Goal: Transaction & Acquisition: Purchase product/service

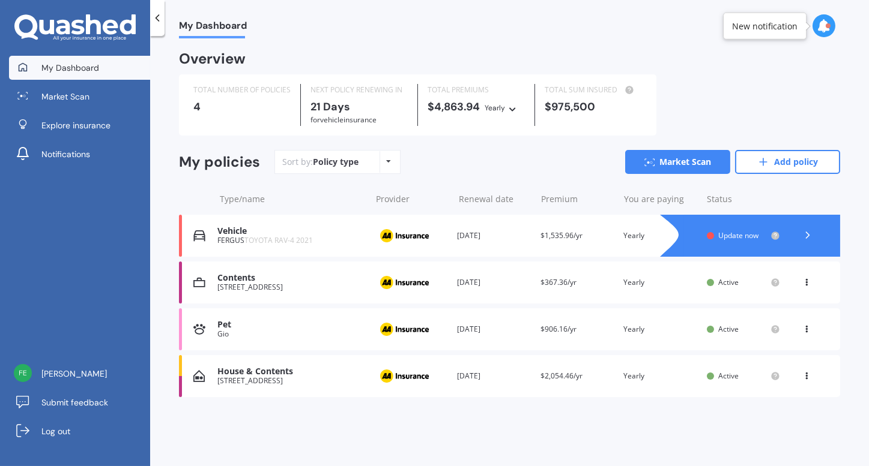
click at [737, 237] on span "Update now" at bounding box center [739, 236] width 40 height 10
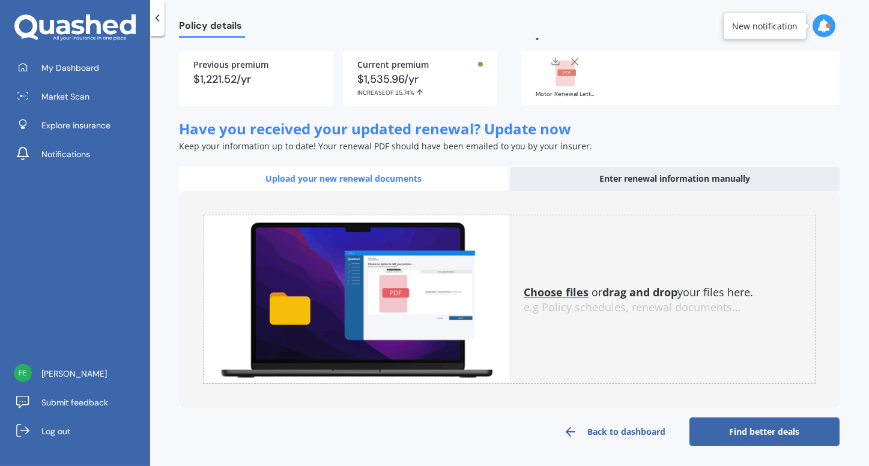
scroll to position [20, 0]
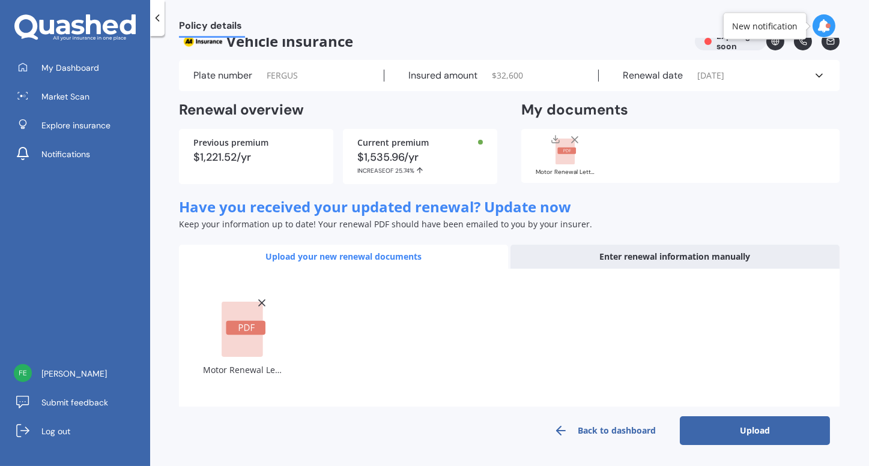
click at [736, 441] on button "Upload" at bounding box center [755, 431] width 150 height 29
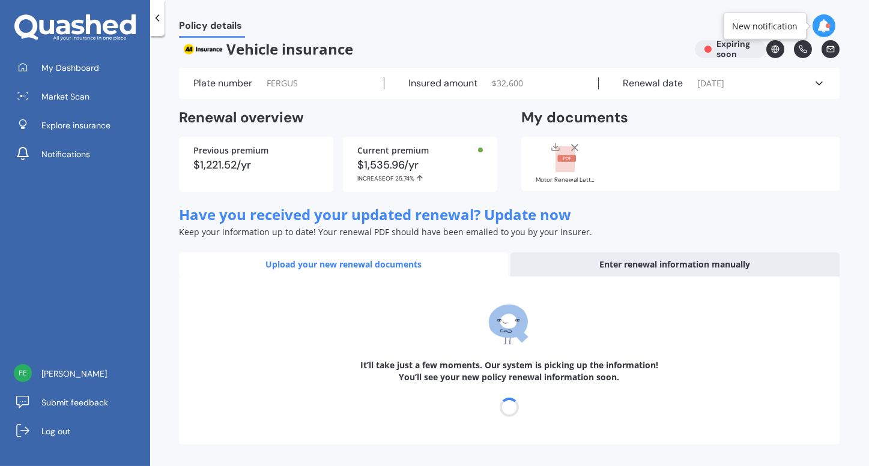
scroll to position [12, 0]
select select "20"
select select "10"
select select "2026"
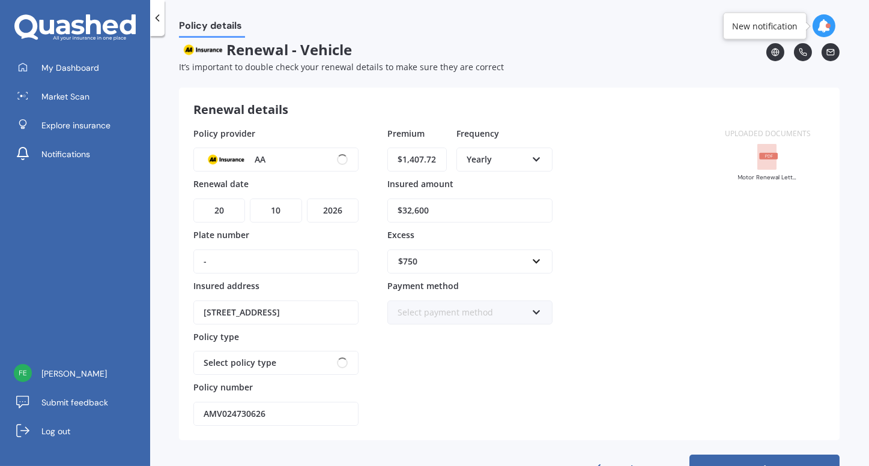
scroll to position [0, 0]
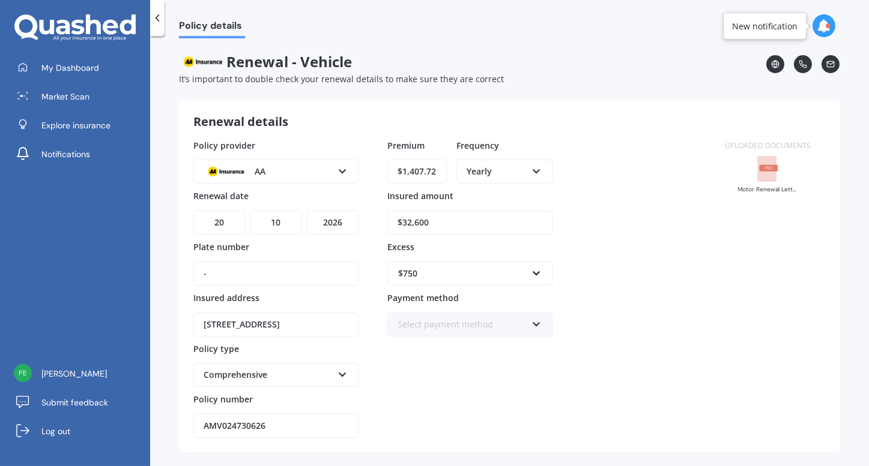
click at [405, 225] on input "$32,600" at bounding box center [469, 223] width 165 height 24
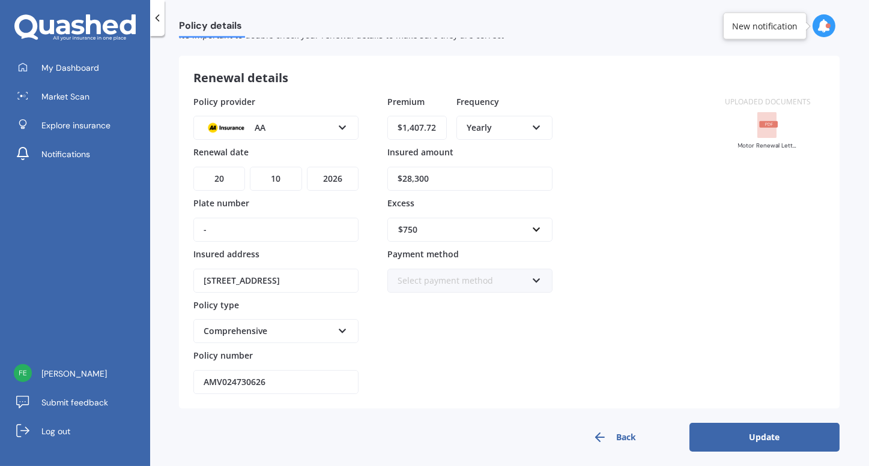
scroll to position [44, 0]
type input "$28,300"
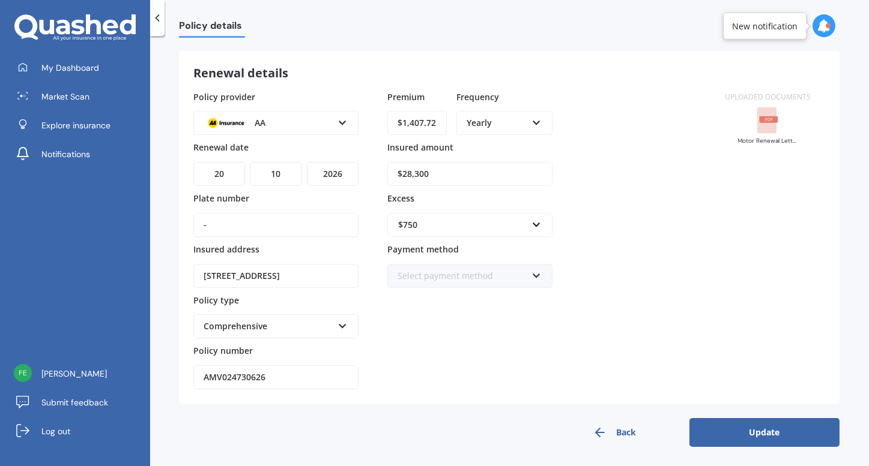
click at [748, 426] on button "Update" at bounding box center [764, 432] width 150 height 29
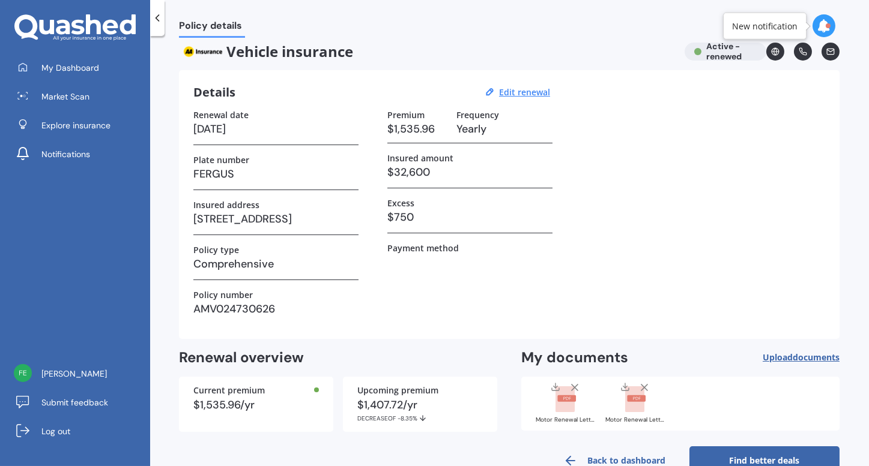
scroll to position [40, 0]
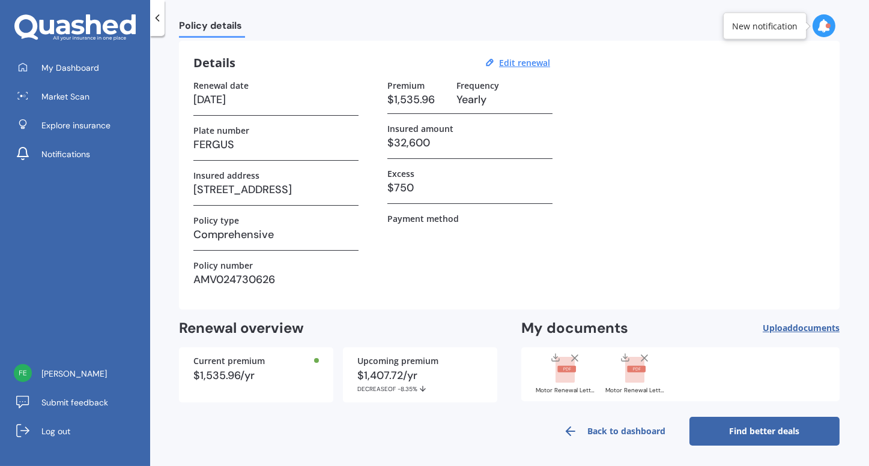
click at [756, 429] on link "Find better deals" at bounding box center [764, 431] width 150 height 29
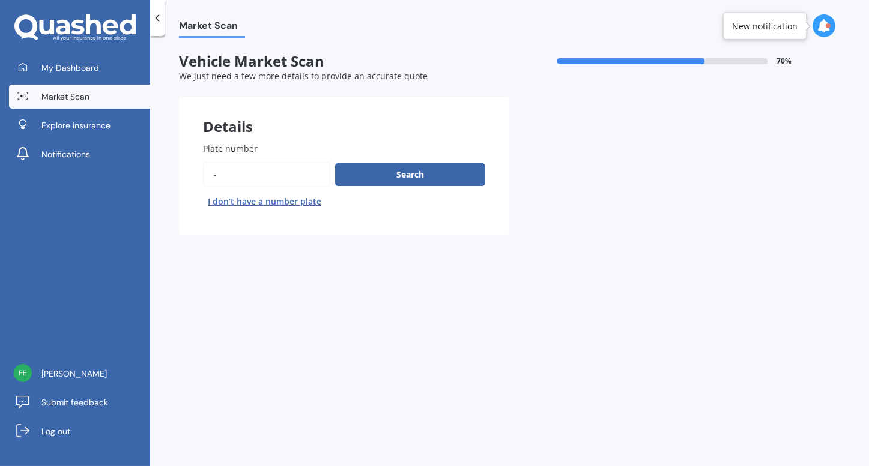
click at [259, 166] on input "Plate number" at bounding box center [266, 174] width 127 height 25
click at [220, 175] on input "Plate number" at bounding box center [266, 174] width 127 height 25
click at [259, 177] on input "Plate number" at bounding box center [266, 174] width 127 height 25
type input "fergus"
click at [450, 178] on button "Search" at bounding box center [410, 174] width 150 height 23
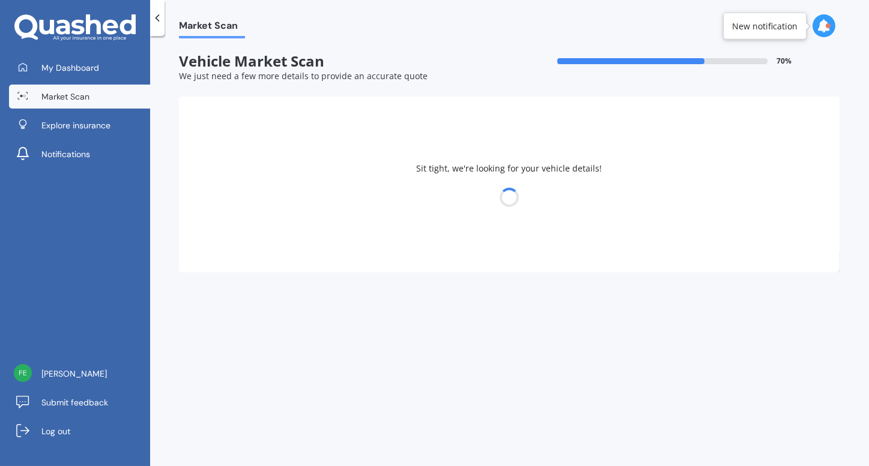
select select "TOYOTA"
select select "RAV-4"
select select "19"
select select "08"
select select "1986"
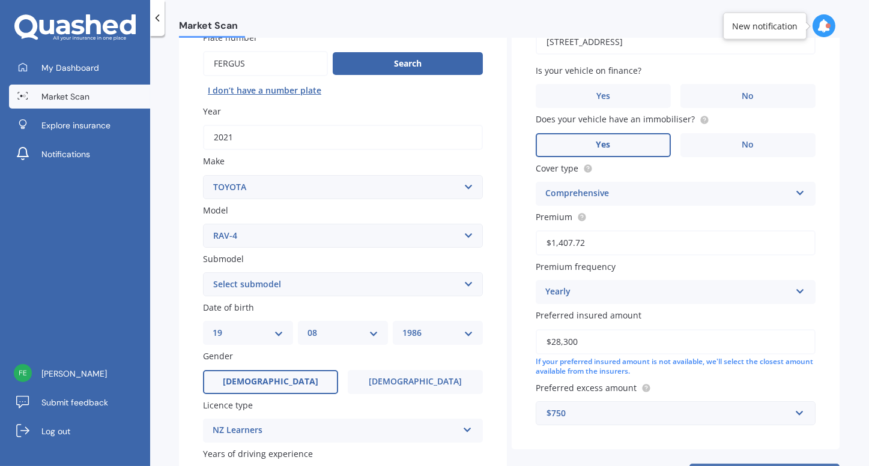
scroll to position [112, 0]
click at [758, 98] on label "No" at bounding box center [747, 95] width 135 height 24
click at [0, 0] on input "No" at bounding box center [0, 0] width 0 height 0
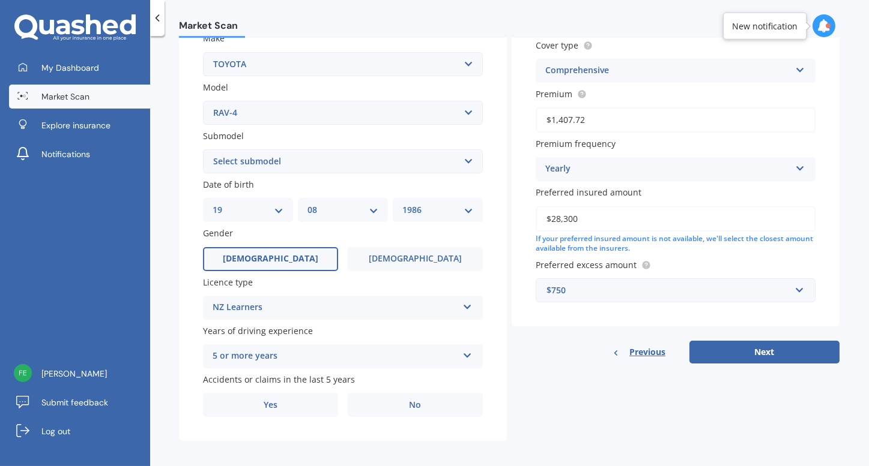
scroll to position [243, 0]
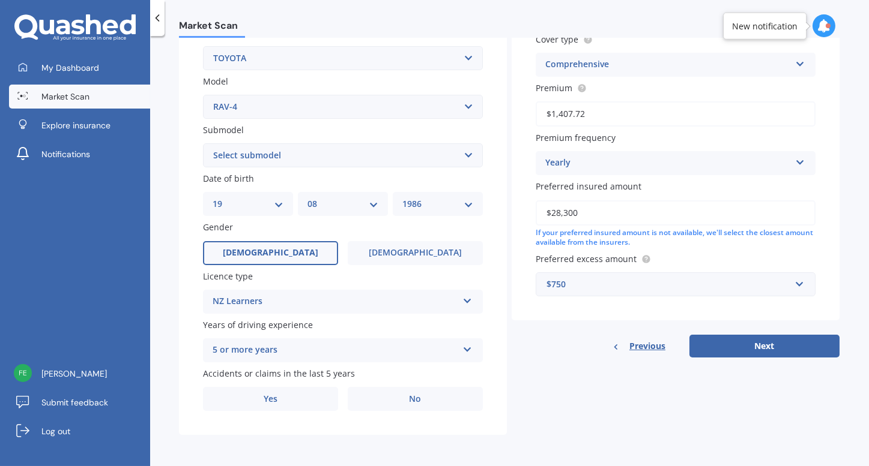
click at [431, 309] on div "NZ Learners NZ Full NZ Restricted NZ Learners [GEOGRAPHIC_DATA] [GEOGRAPHIC_DAT…" at bounding box center [343, 302] width 280 height 24
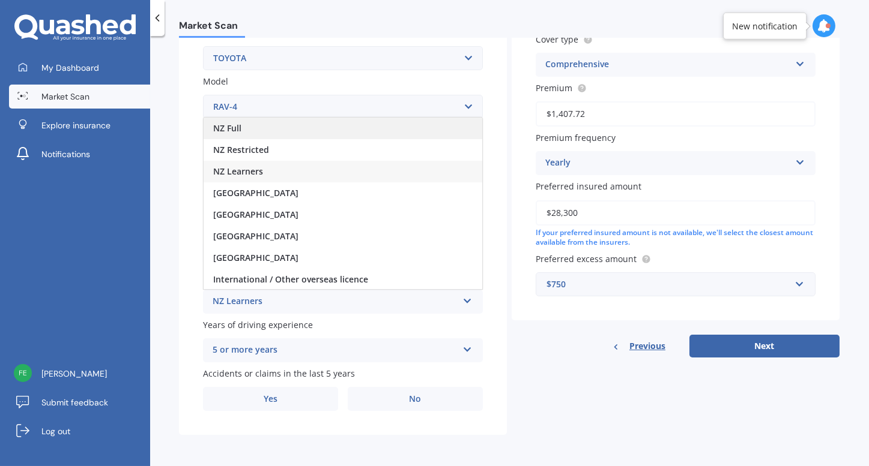
click at [279, 130] on div "NZ Full" at bounding box center [343, 129] width 279 height 22
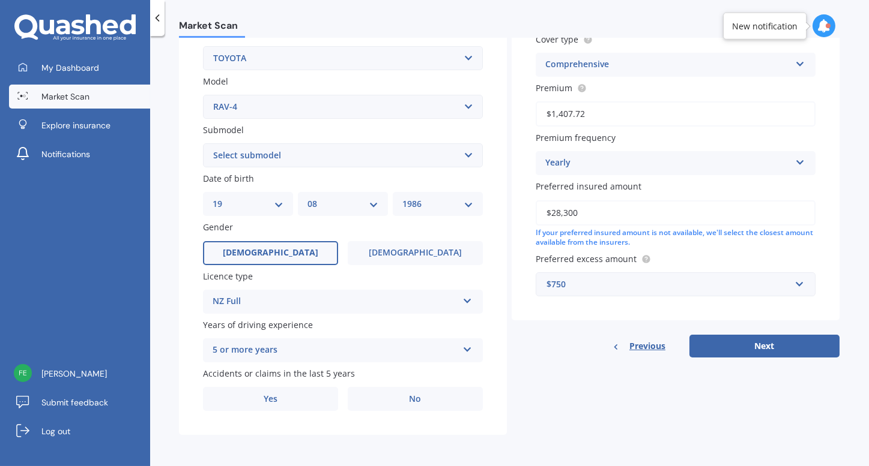
click at [418, 346] on div "5 or more years" at bounding box center [335, 350] width 245 height 14
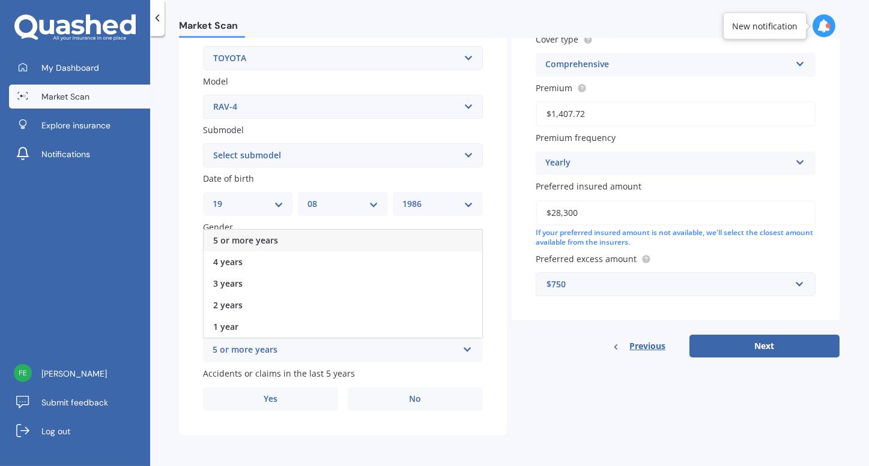
click at [417, 349] on div "5 or more years" at bounding box center [335, 350] width 245 height 14
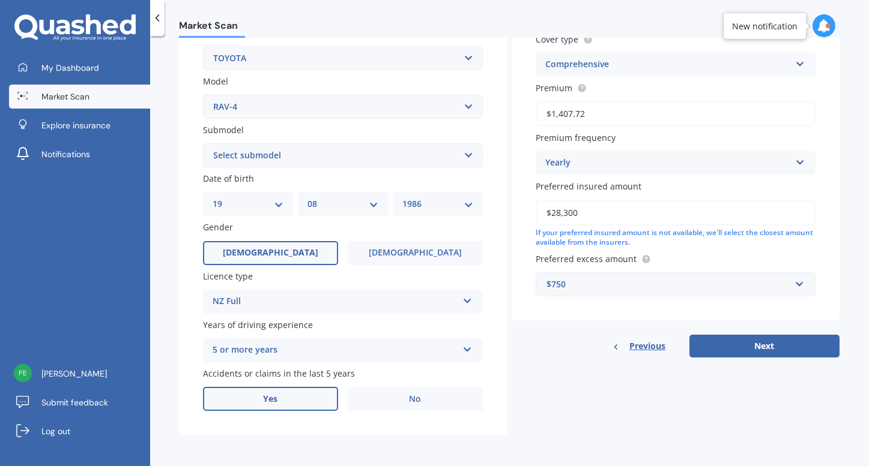
click at [295, 402] on label "Yes" at bounding box center [270, 399] width 135 height 24
click at [0, 0] on input "Yes" at bounding box center [0, 0] width 0 height 0
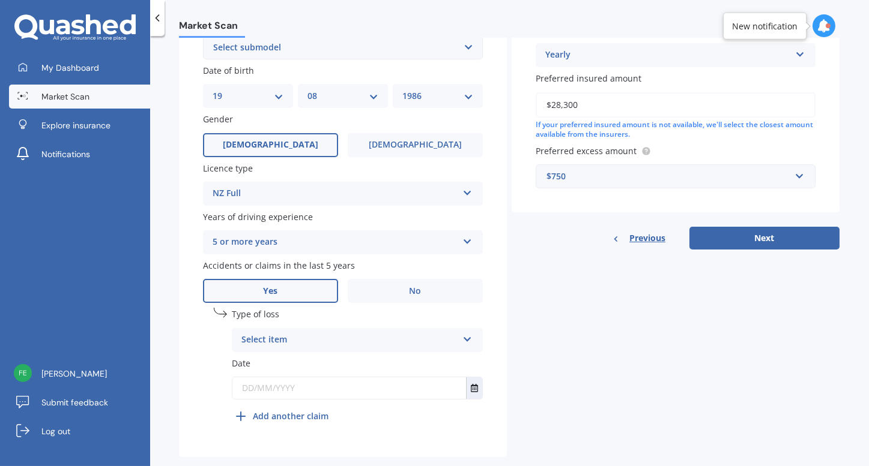
scroll to position [349, 0]
click at [420, 337] on div "Select item" at bounding box center [349, 340] width 216 height 14
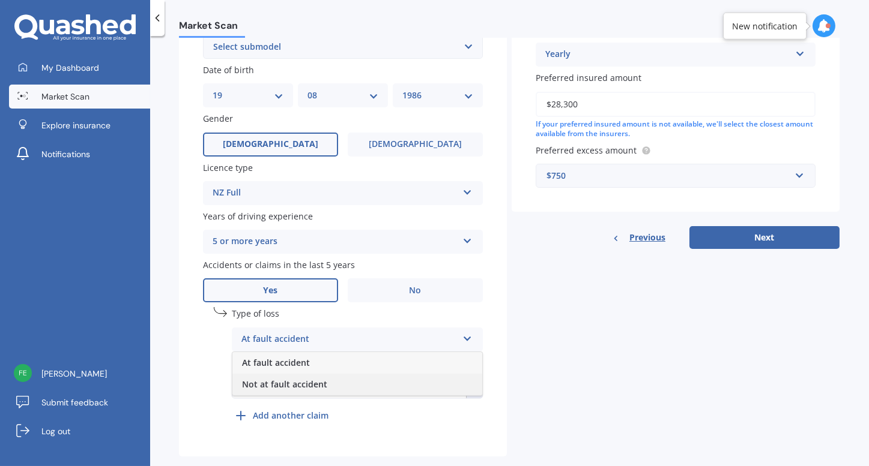
click at [388, 381] on div "Not at fault accident" at bounding box center [357, 385] width 250 height 22
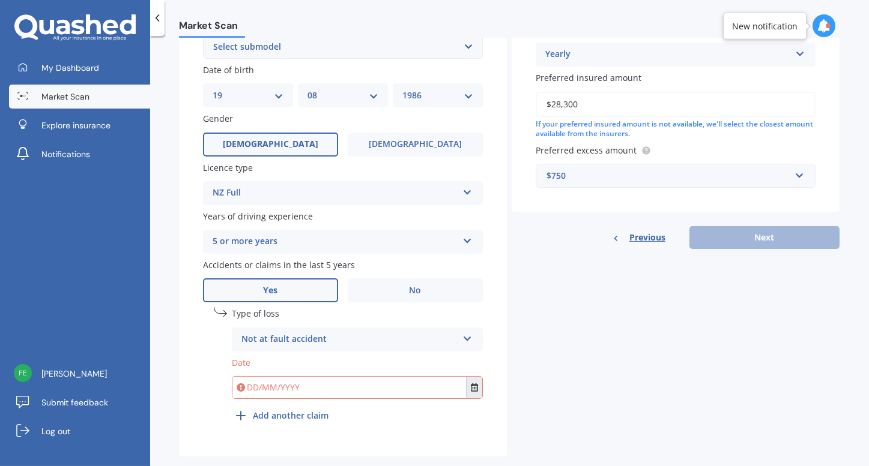
click at [471, 389] on icon "Select date" at bounding box center [474, 388] width 7 height 8
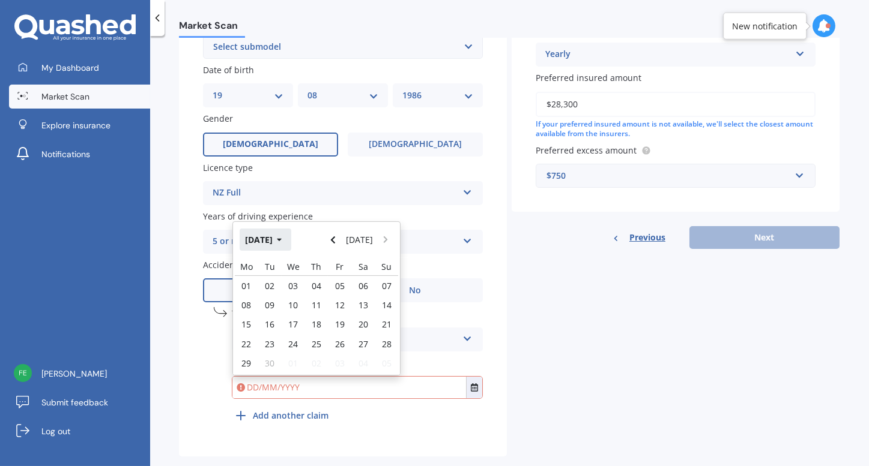
click at [274, 249] on button "[DATE]" at bounding box center [266, 240] width 52 height 22
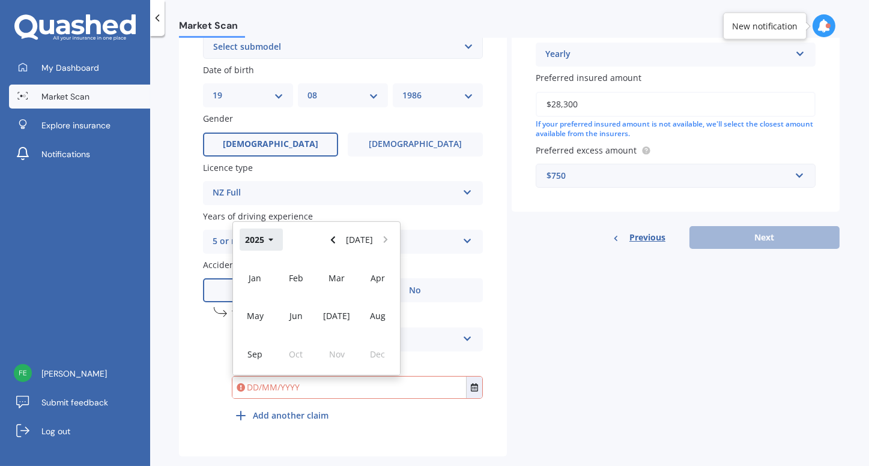
click at [266, 246] on button "2025" at bounding box center [261, 240] width 43 height 22
click at [375, 284] on span "2022" at bounding box center [377, 278] width 19 height 11
click at [328, 284] on div "Mar" at bounding box center [336, 278] width 41 height 38
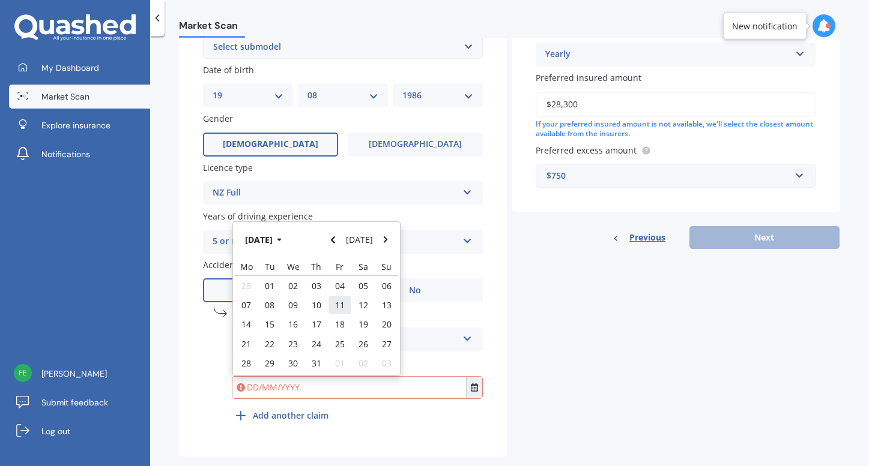
click at [330, 311] on div "11" at bounding box center [339, 304] width 23 height 19
type input "[DATE]"
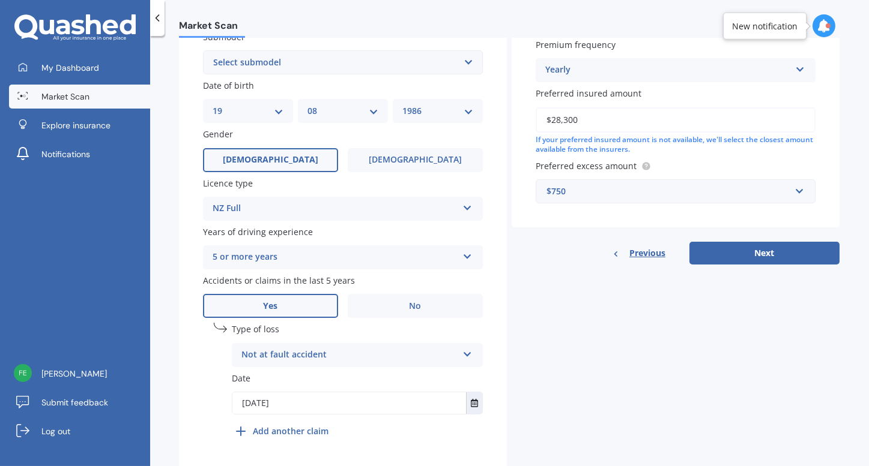
scroll to position [340, 0]
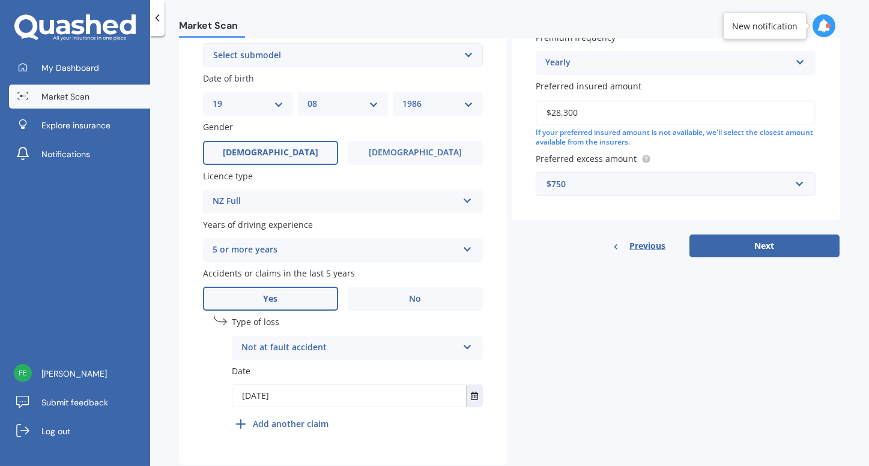
click at [459, 56] on select "Select submodel Diesel EV GX SUV 2.2/4WD/6AT Hybrid Hybrid 2WD Petrol" at bounding box center [343, 55] width 280 height 24
select select "HYBRID"
click at [203, 44] on select "Select submodel Diesel EV GX SUV 2.2/4WD/6AT Hybrid Hybrid 2WD Petrol" at bounding box center [343, 55] width 280 height 24
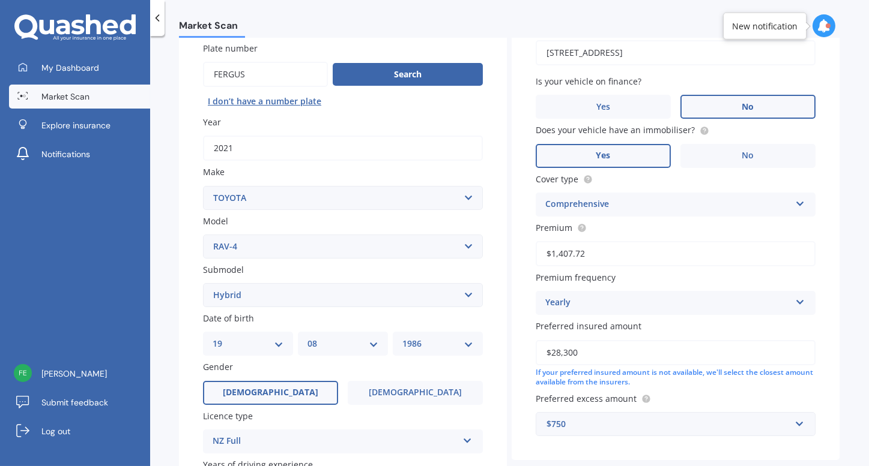
scroll to position [178, 0]
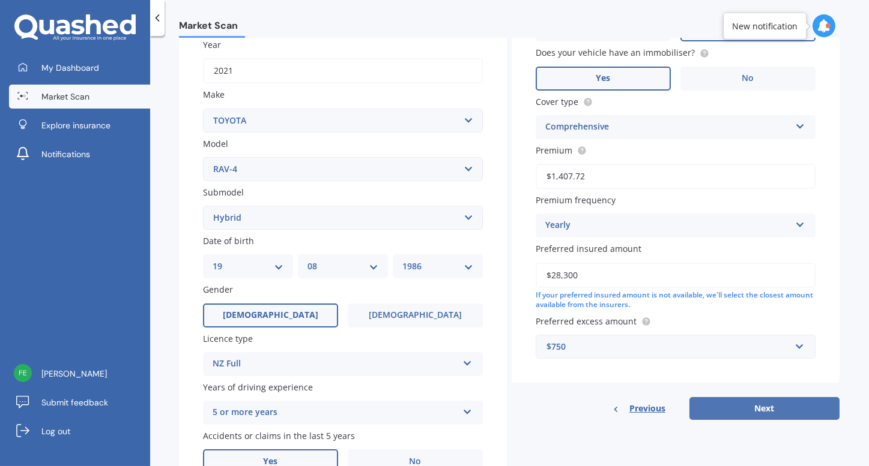
click at [751, 410] on button "Next" at bounding box center [764, 408] width 150 height 23
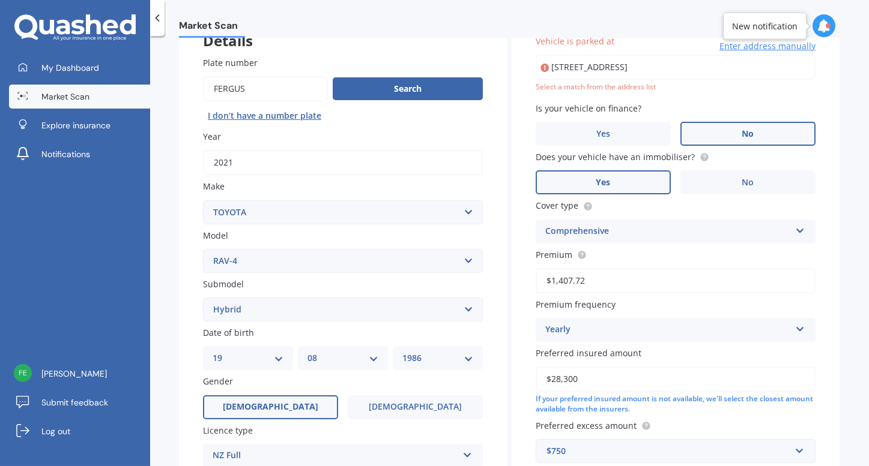
scroll to position [82, 0]
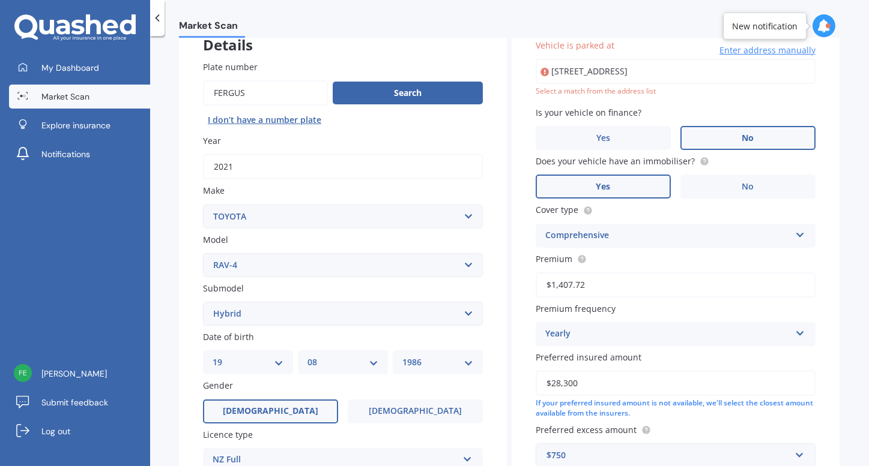
type input "[STREET_ADDRESS]"
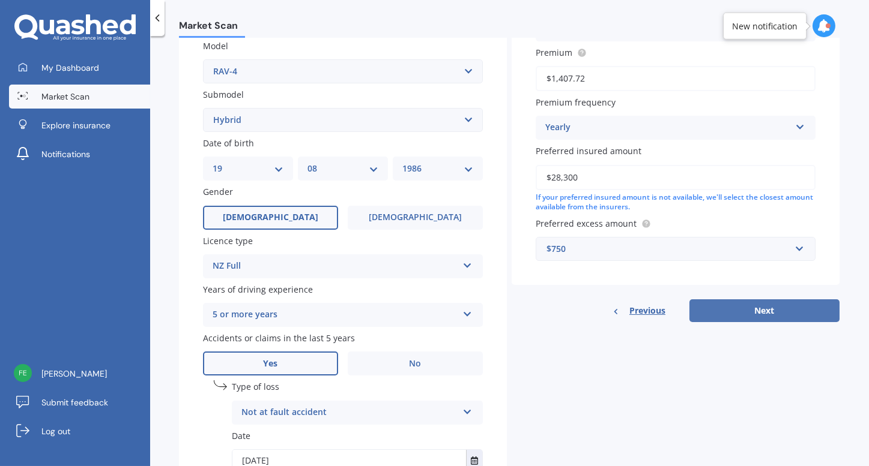
click at [745, 319] on button "Next" at bounding box center [764, 311] width 150 height 23
select select "19"
select select "08"
select select "1986"
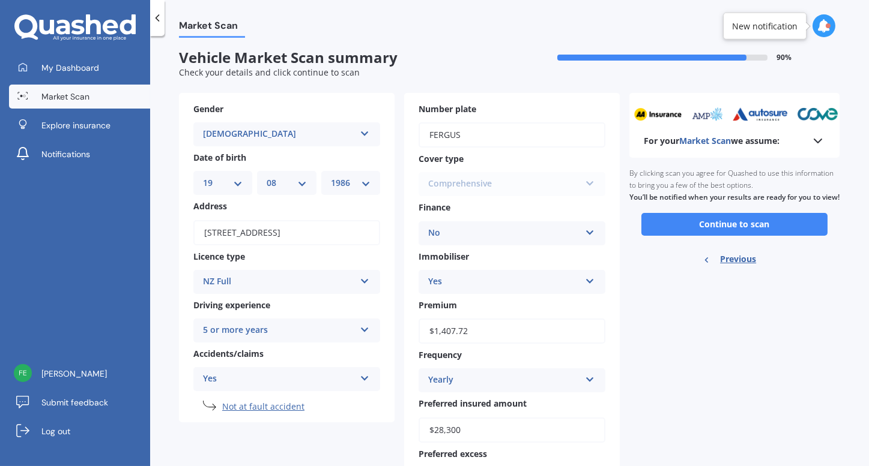
scroll to position [0, 0]
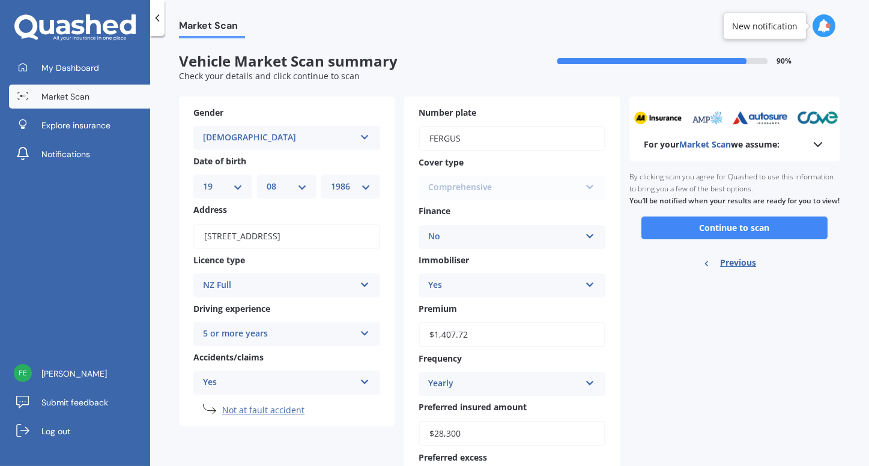
click at [813, 143] on icon at bounding box center [817, 144] width 14 height 14
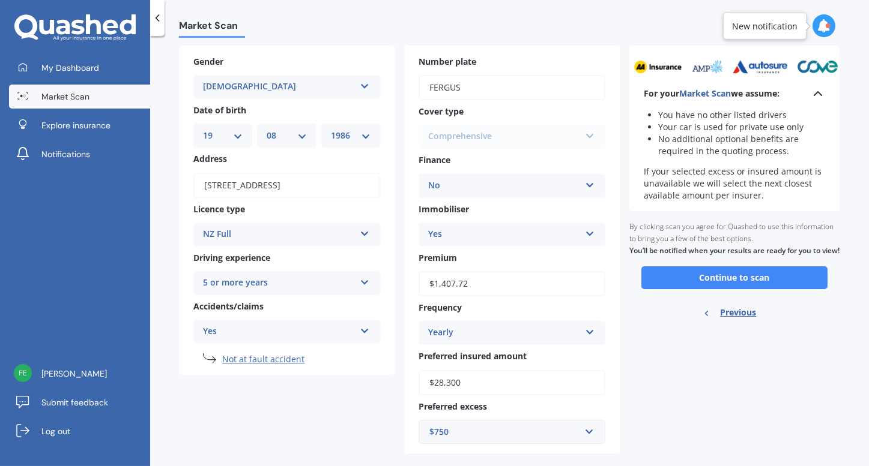
scroll to position [53, 0]
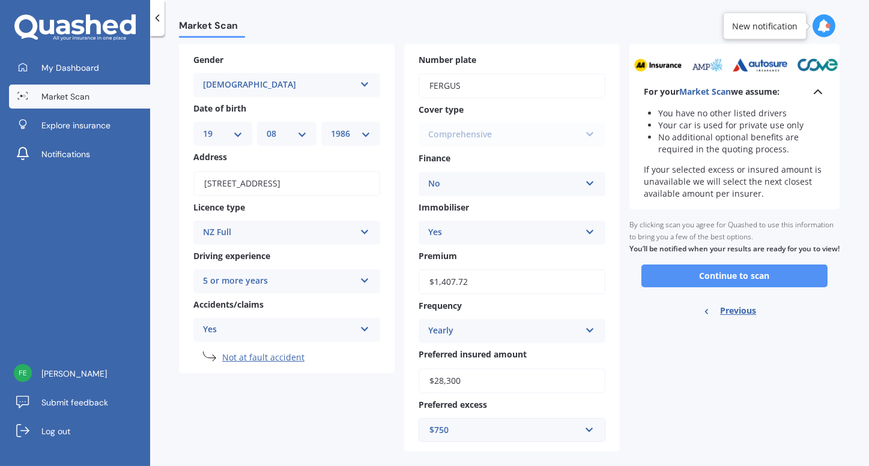
click at [679, 286] on button "Continue to scan" at bounding box center [734, 276] width 186 height 23
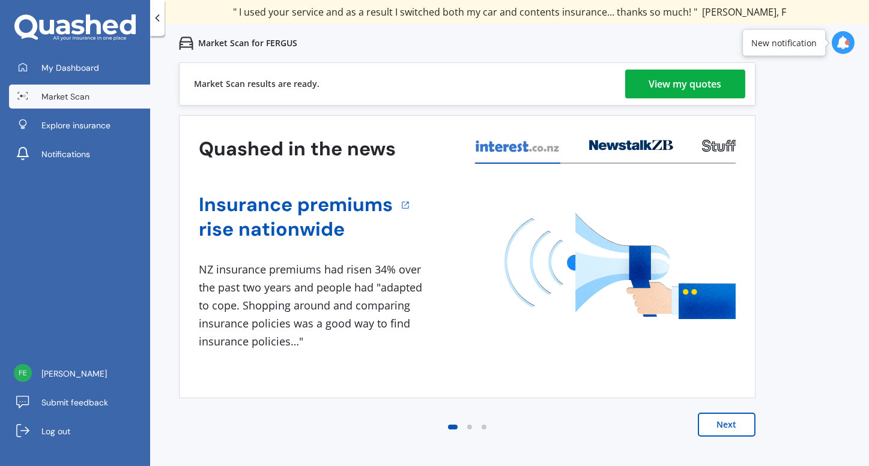
click at [676, 79] on div "View my quotes" at bounding box center [685, 84] width 73 height 29
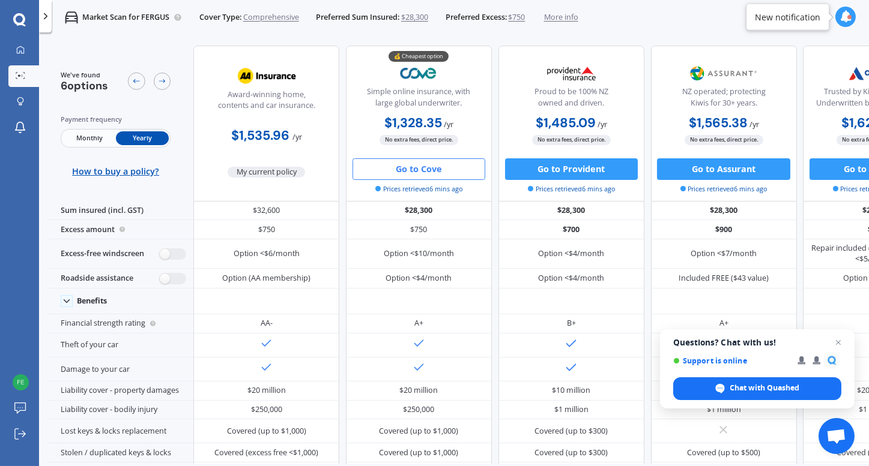
click at [416, 173] on button "Go to Cove" at bounding box center [418, 169] width 133 height 22
